Goal: Find contact information: Find contact information

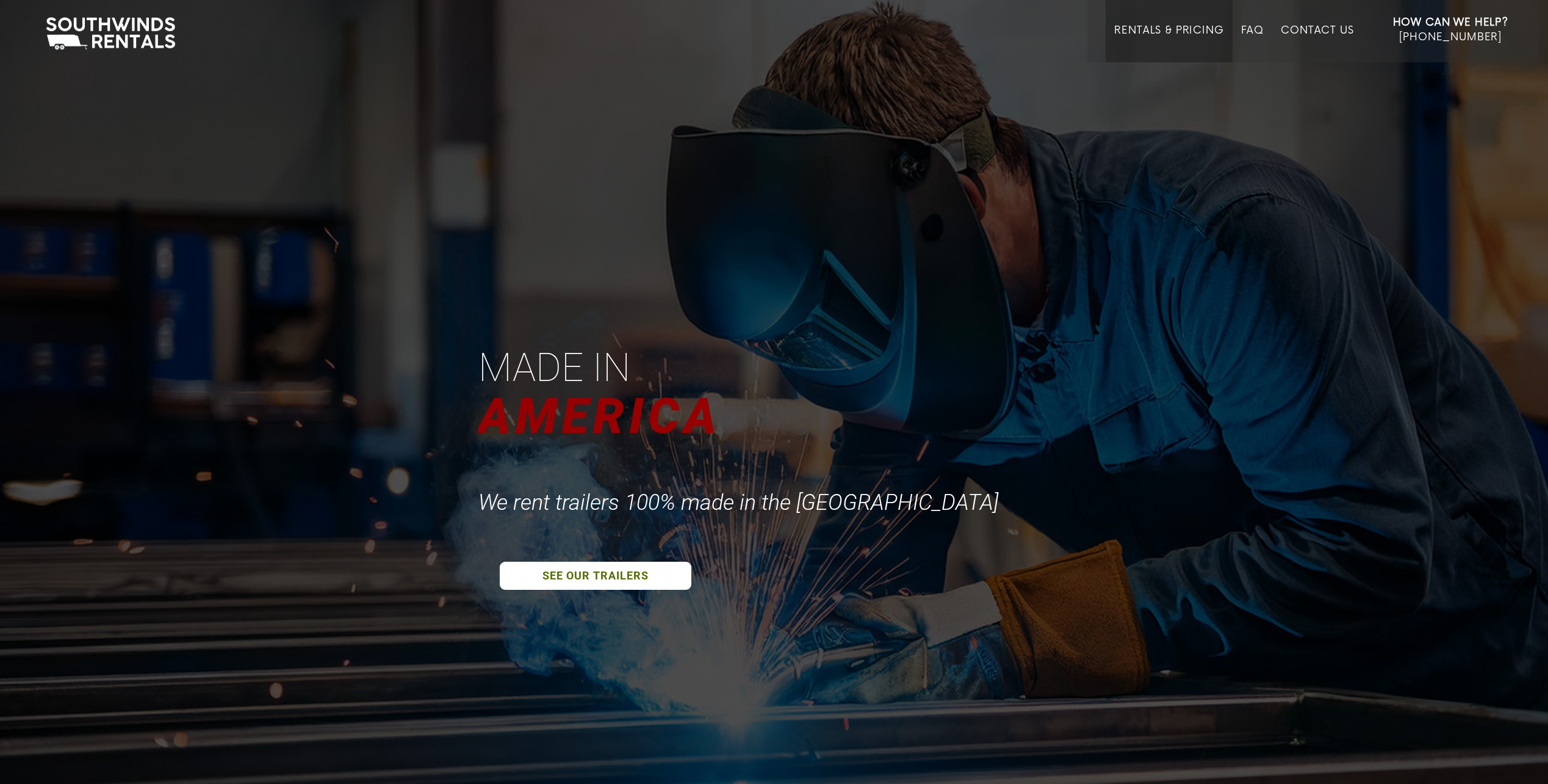
click at [1181, 30] on link "Rentals & Pricing" at bounding box center [1169, 44] width 109 height 38
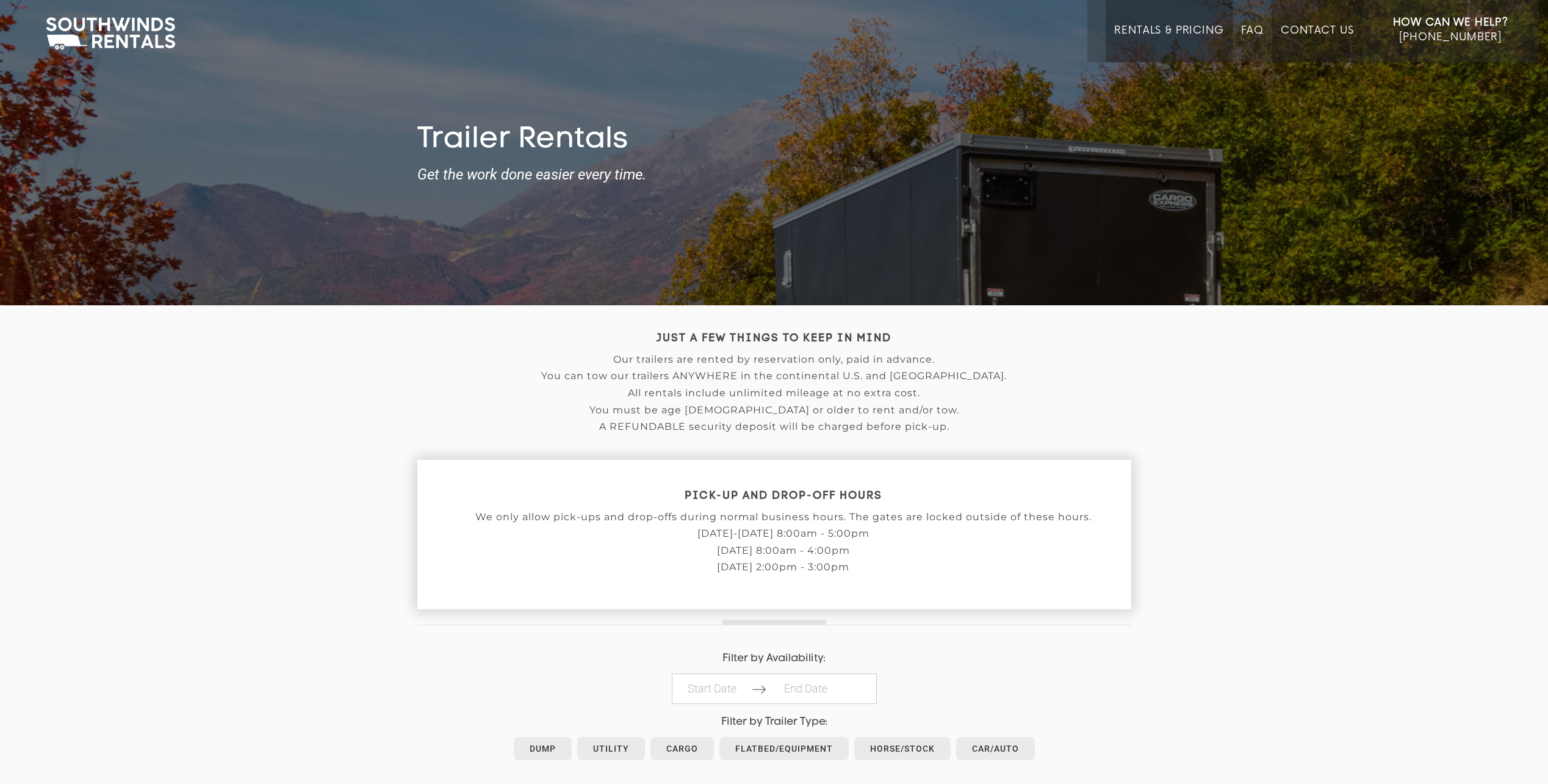
click at [1315, 31] on link "Contact Us" at bounding box center [1317, 44] width 73 height 38
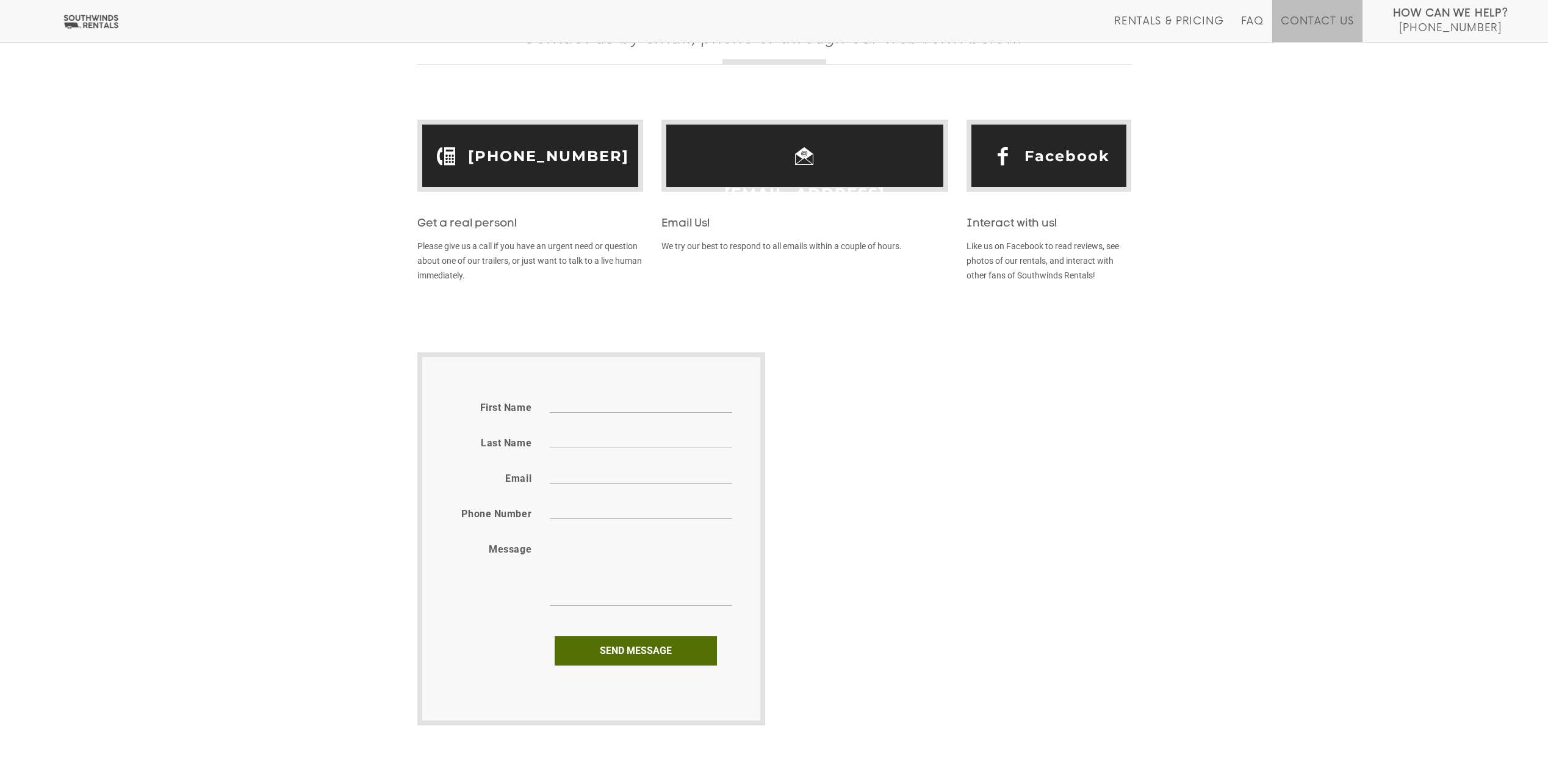
scroll to position [446, 0]
